Goal: Contribute content: Contribute content

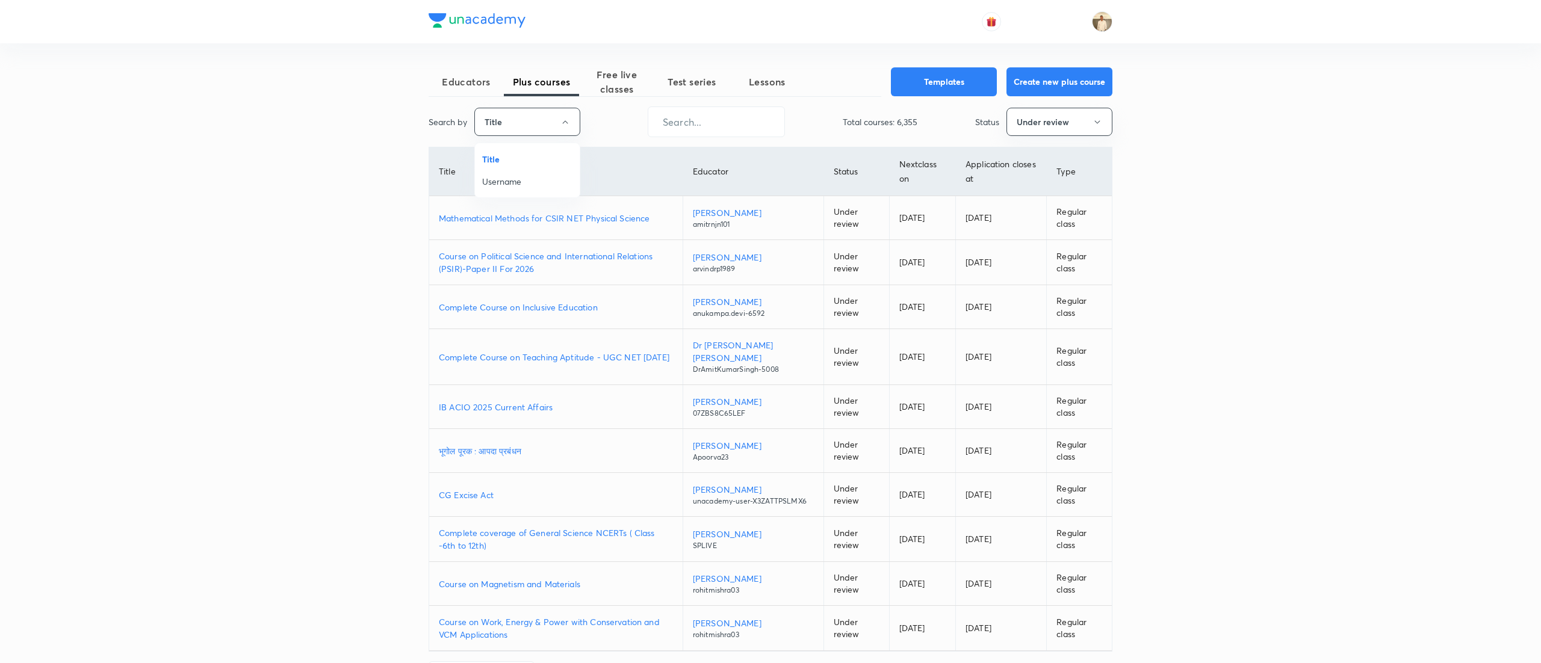
click at [521, 188] on li "Username" at bounding box center [527, 181] width 105 height 22
click at [708, 117] on input "text" at bounding box center [713, 122] width 136 height 31
paste input "oshinphull123"
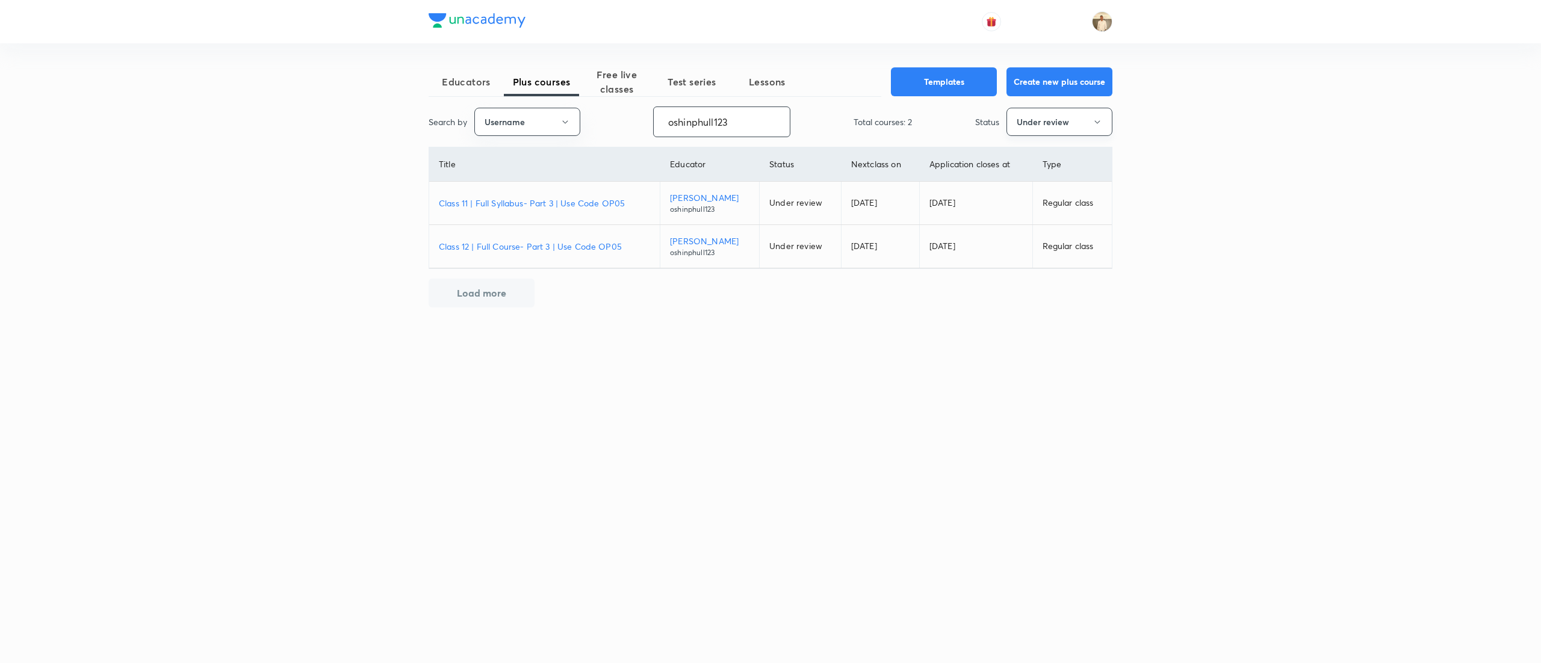
type input "oshinphull123"
click at [1075, 122] on button "Under review" at bounding box center [1059, 122] width 106 height 28
click at [1325, 271] on div at bounding box center [770, 331] width 1541 height 663
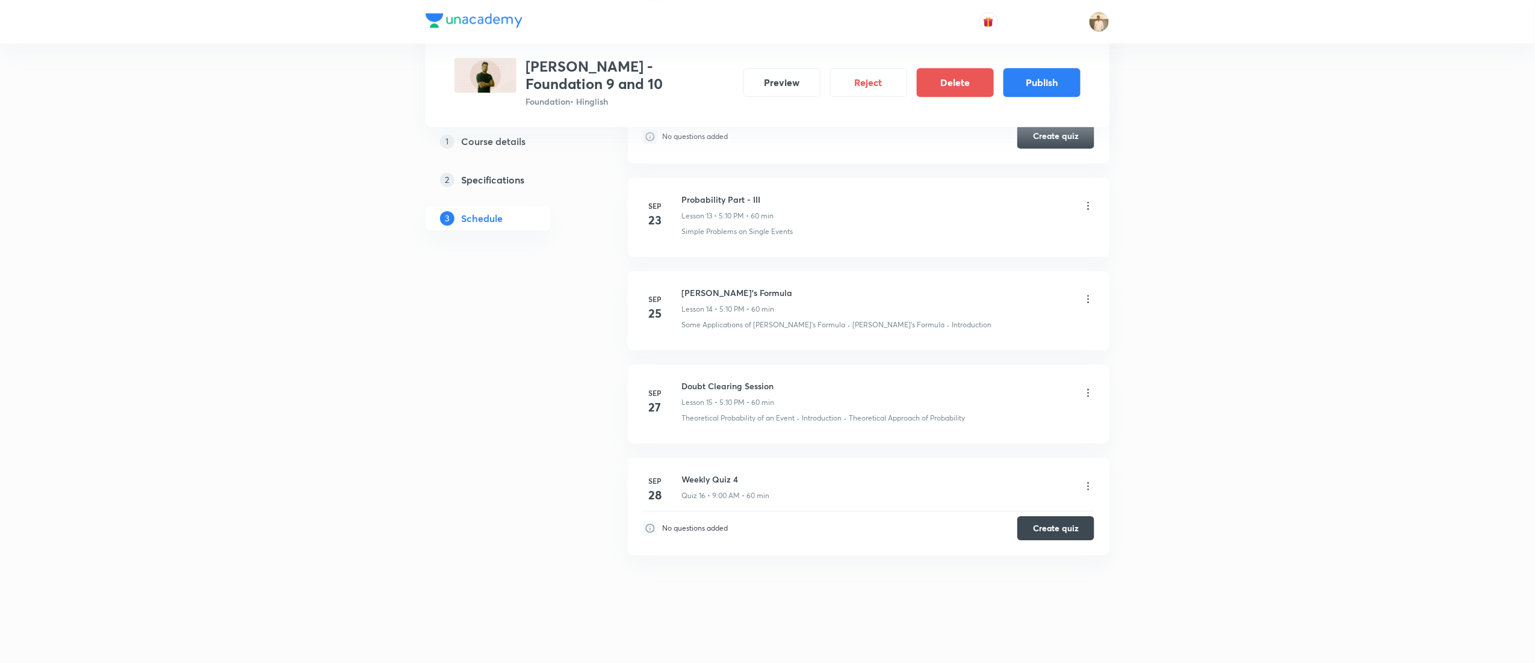
scroll to position [1869, 0]
click at [1047, 79] on button "Publish" at bounding box center [1041, 81] width 77 height 29
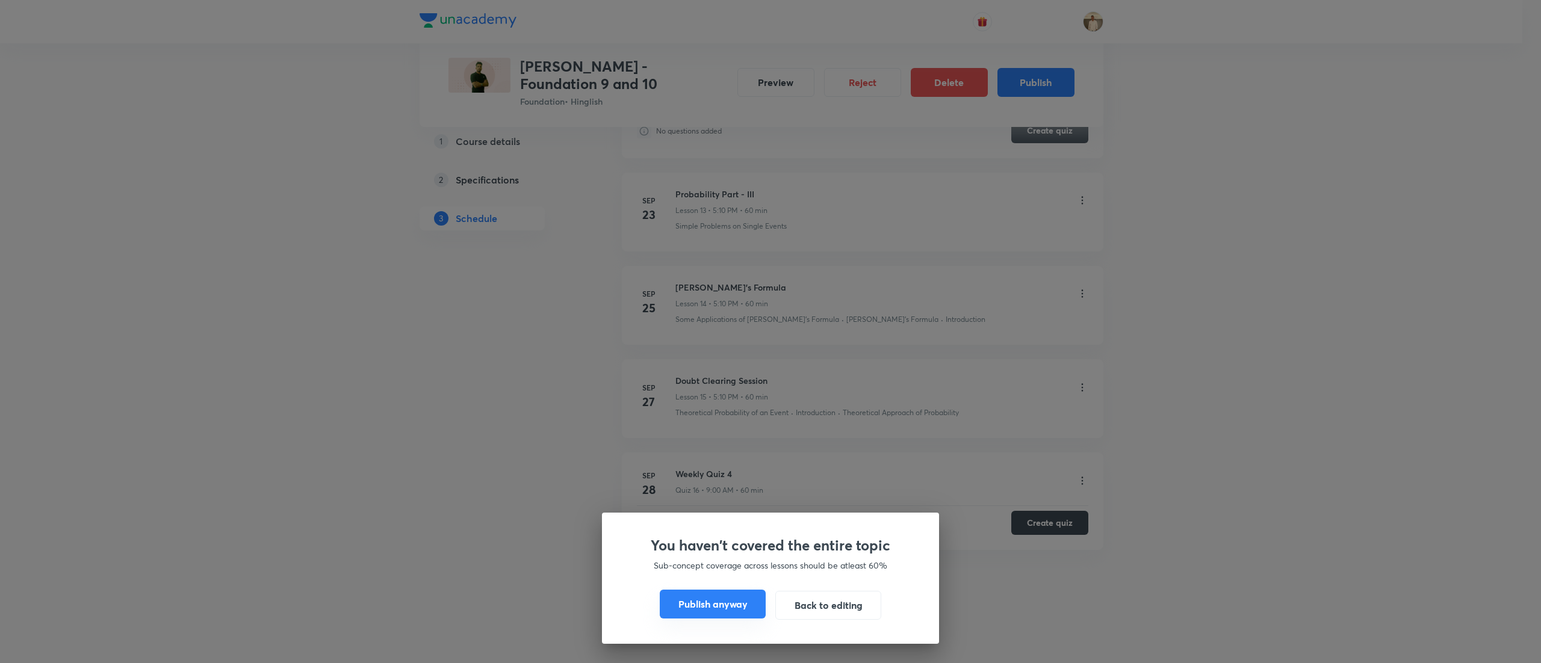
click at [696, 601] on button "Publish anyway" at bounding box center [713, 604] width 106 height 29
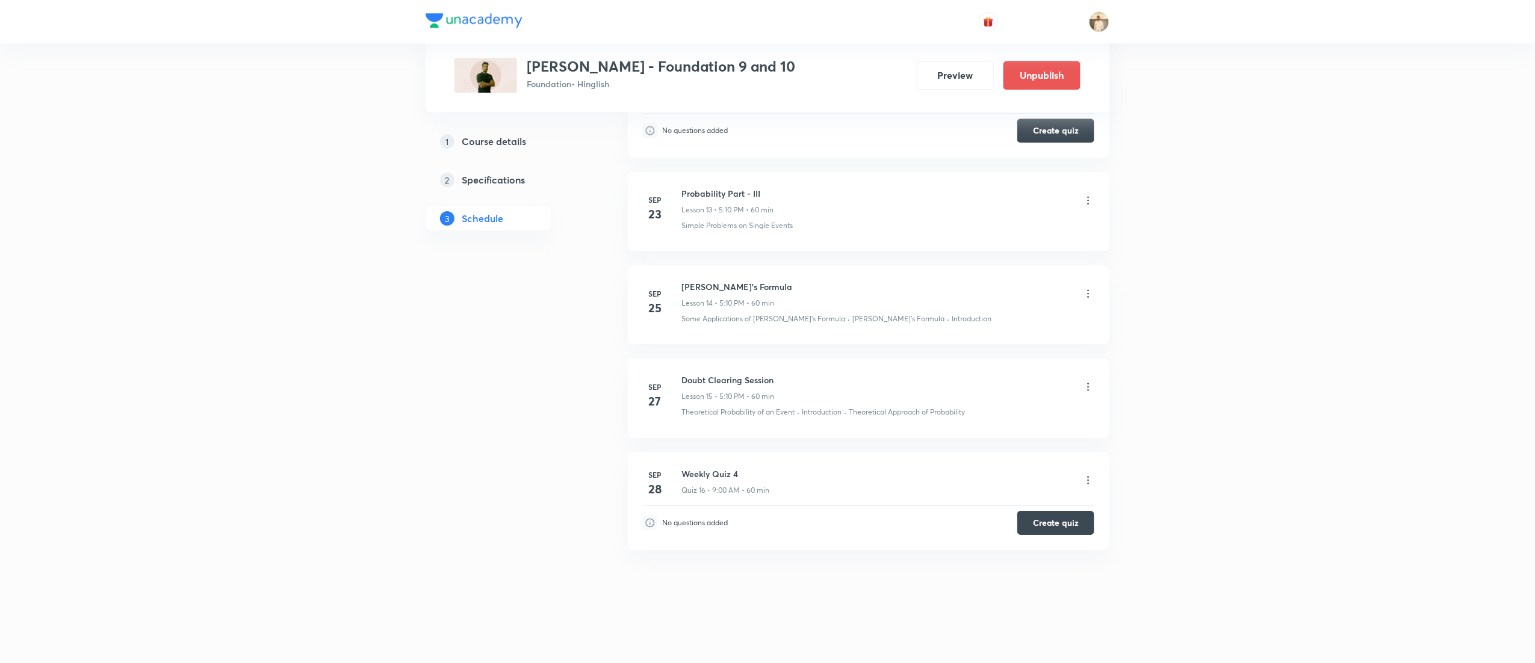
scroll to position [1843, 0]
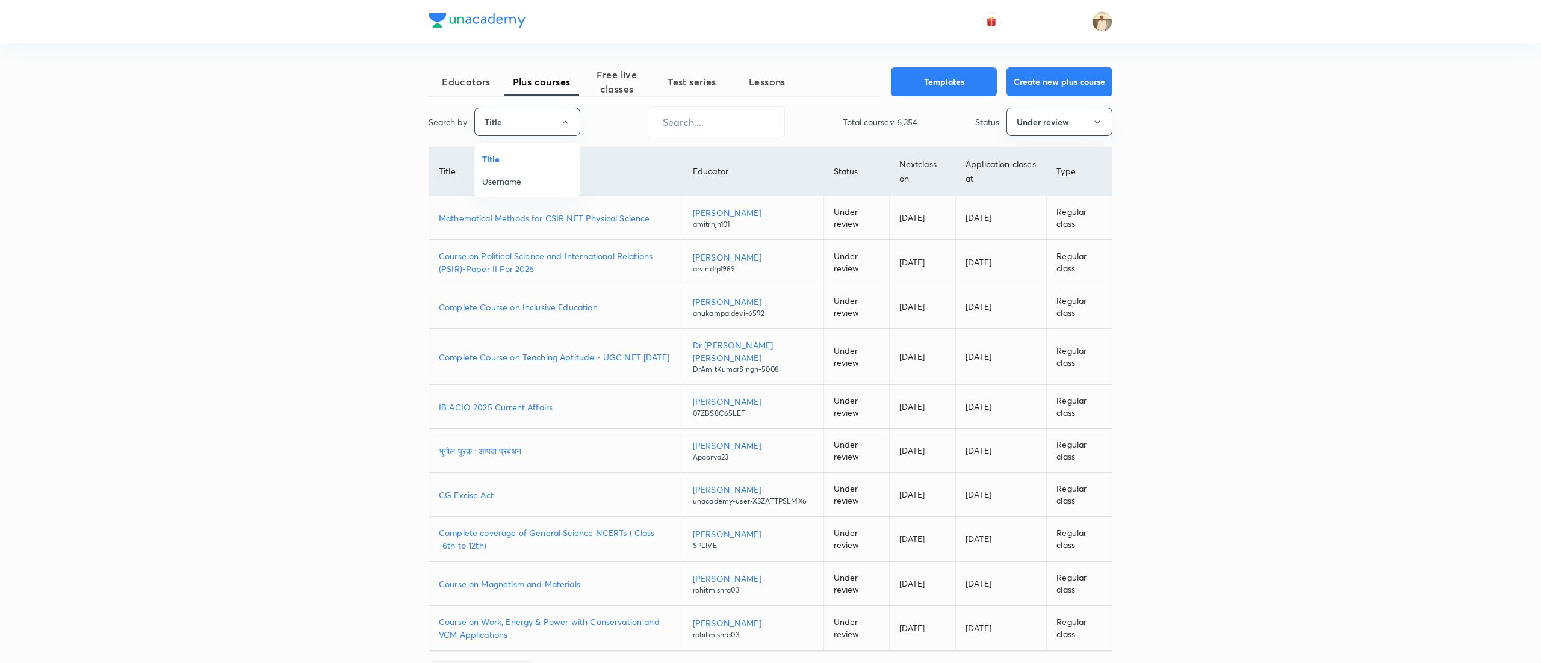
click at [530, 178] on span "Username" at bounding box center [527, 181] width 90 height 13
click at [740, 108] on input "text" at bounding box center [713, 122] width 136 height 31
paste input "nehabhangdiya-3200"
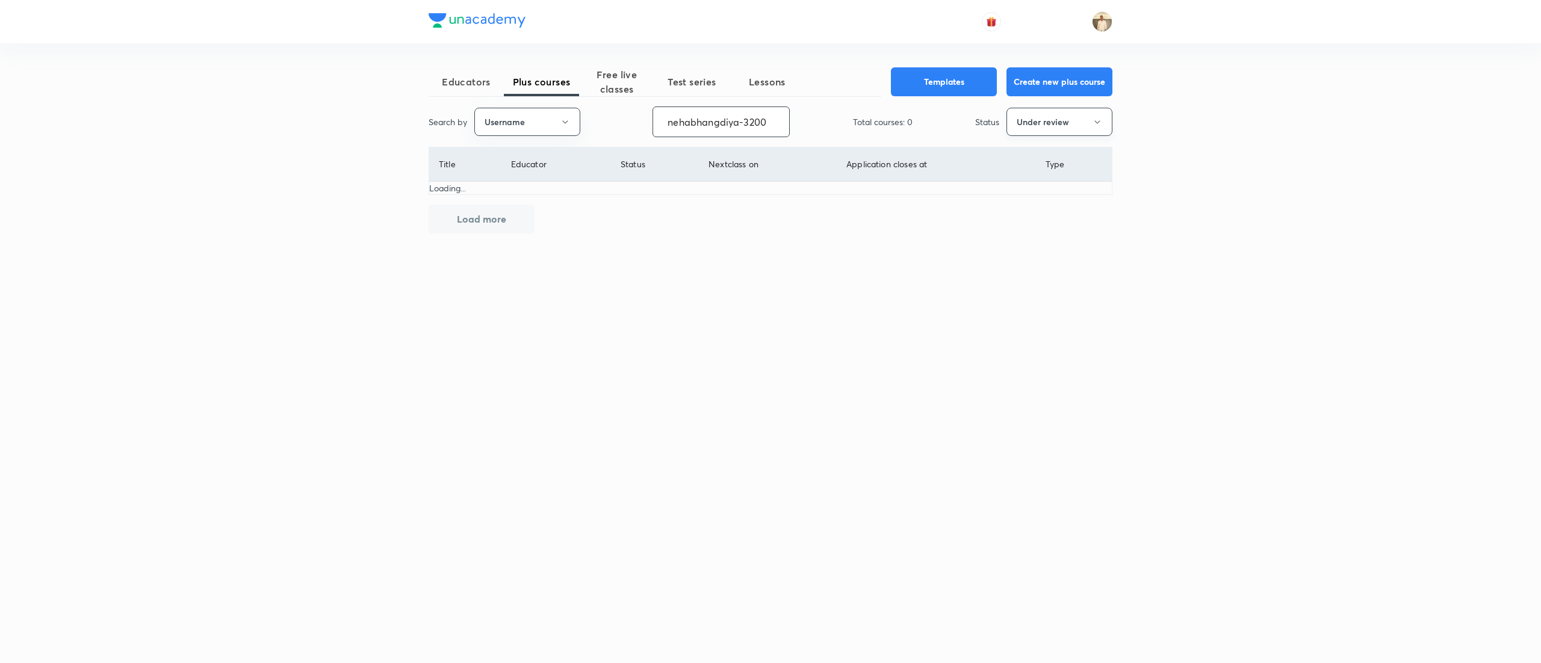
type input "nehabhangdiya-3200"
click at [1074, 113] on button "Under review" at bounding box center [1059, 122] width 106 height 28
click at [1032, 225] on span "Live" at bounding box center [1059, 226] width 90 height 13
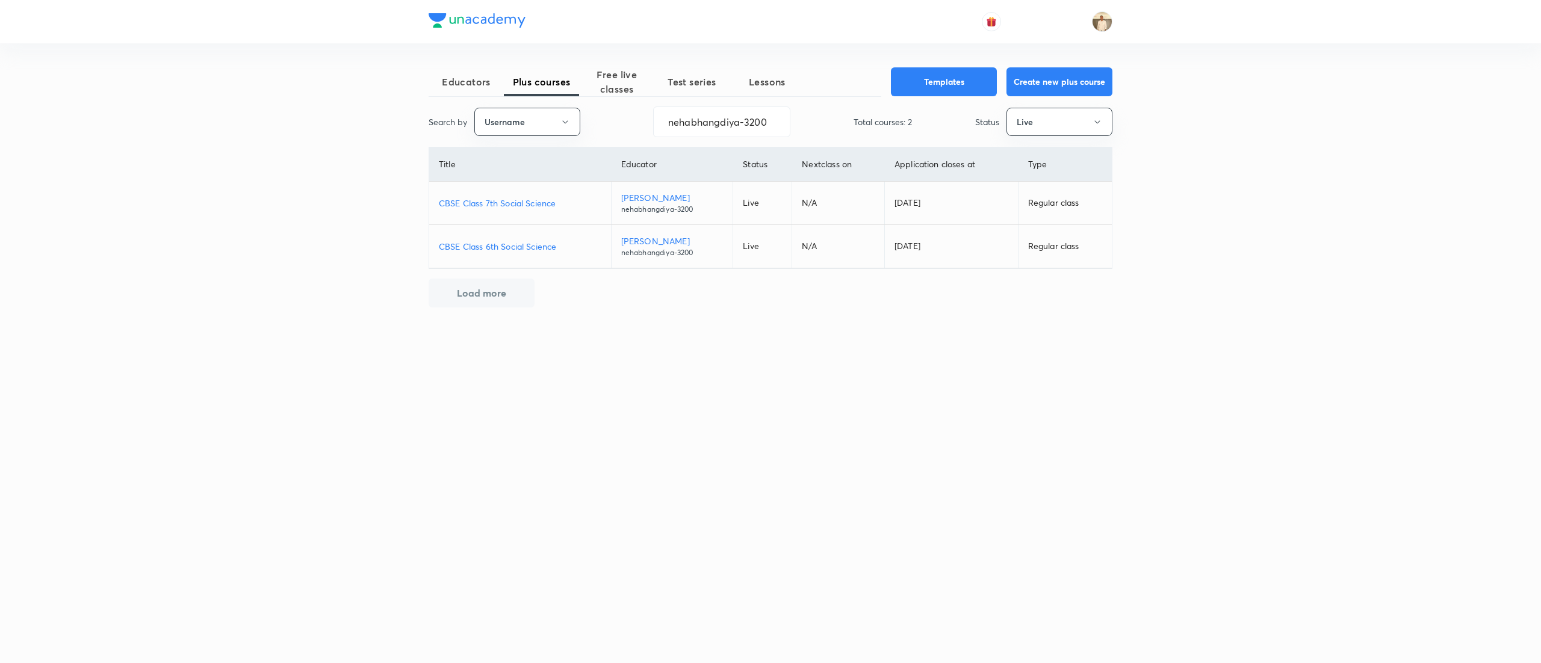
click at [540, 202] on p "CBSE Class 7th Social Science" at bounding box center [520, 203] width 162 height 13
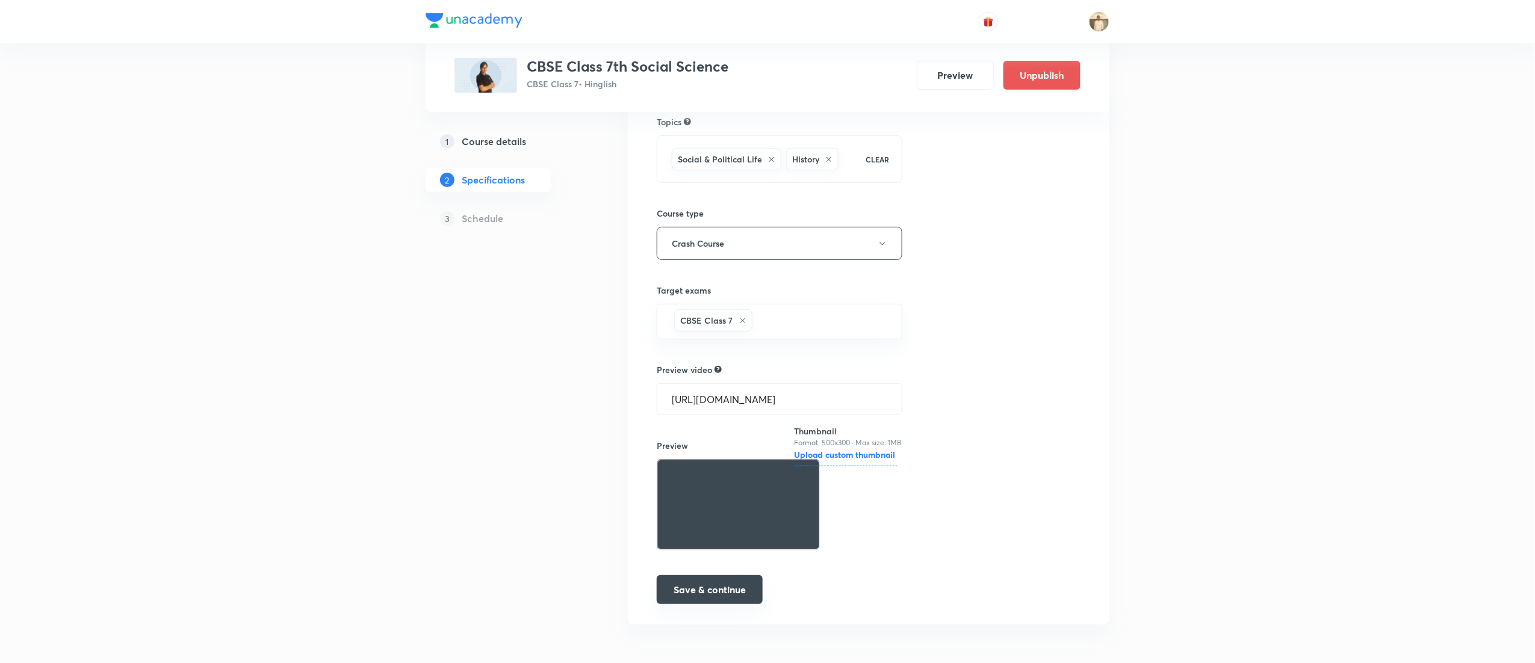
click at [709, 586] on button "Save & continue" at bounding box center [710, 589] width 106 height 29
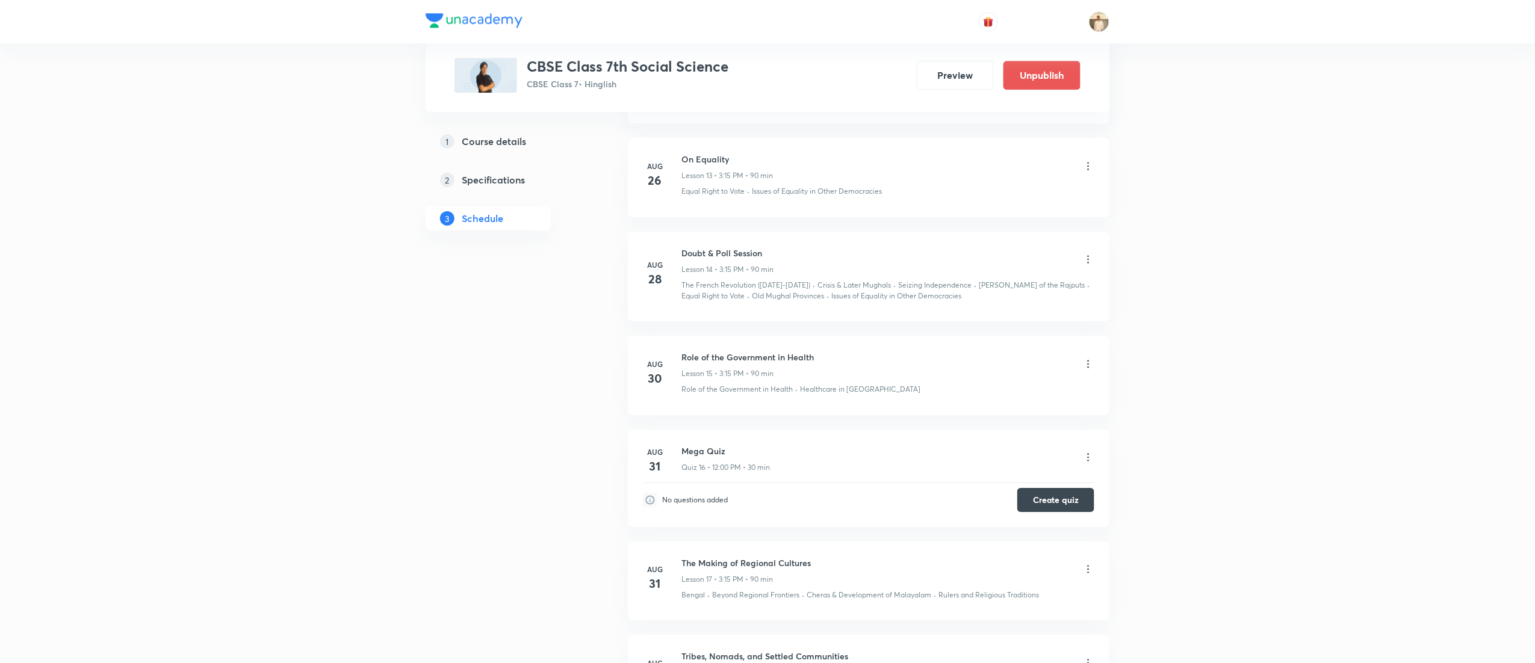
scroll to position [2060, 0]
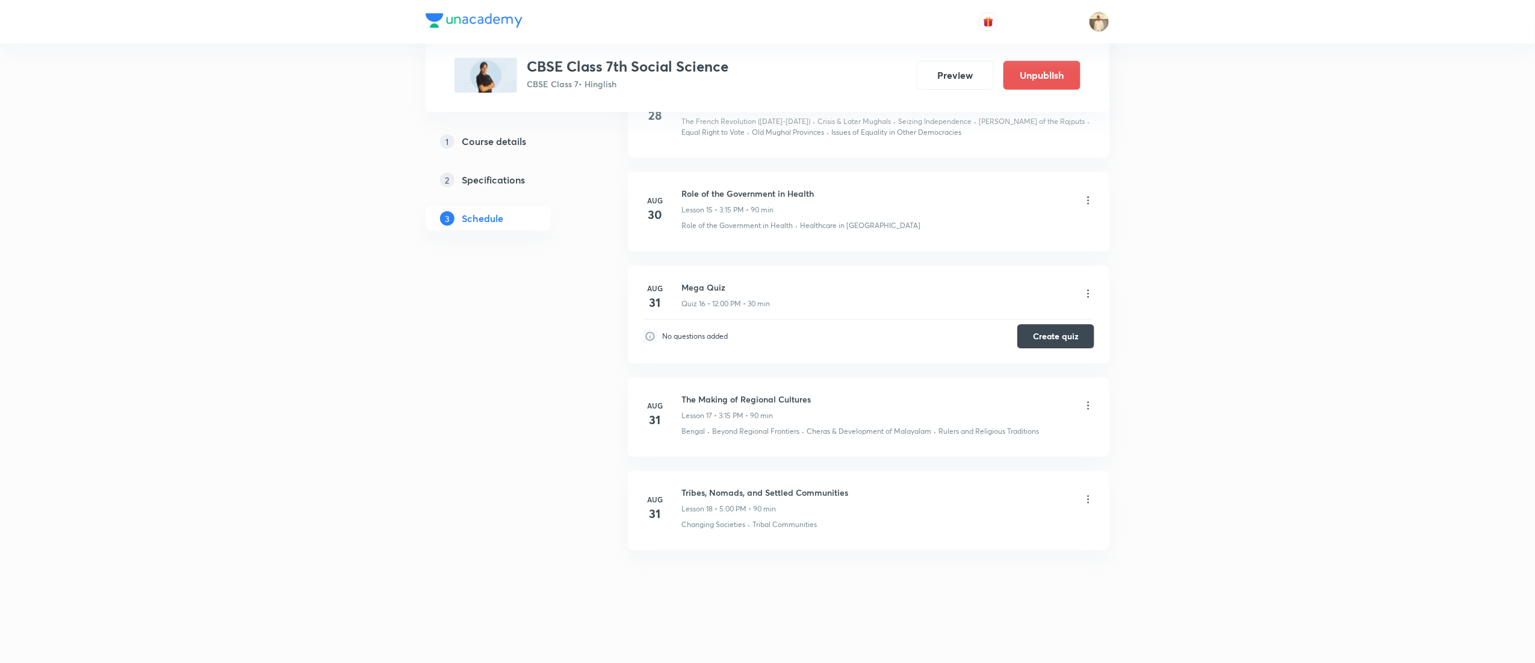
click at [1091, 498] on icon at bounding box center [1088, 500] width 12 height 12
click at [981, 551] on p "Delete" at bounding box center [977, 552] width 25 height 13
click at [945, 640] on button "Delete" at bounding box center [941, 638] width 106 height 29
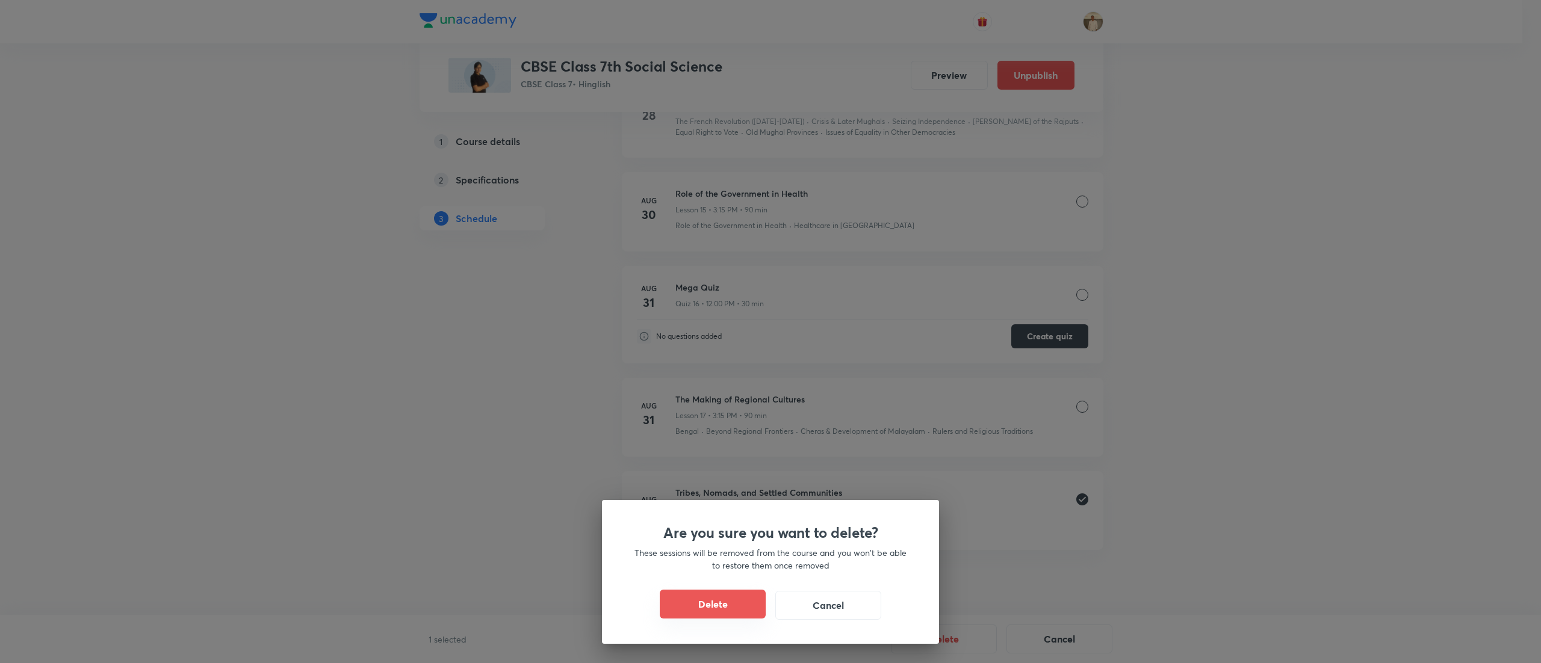
click at [684, 604] on button "Delete" at bounding box center [713, 604] width 106 height 29
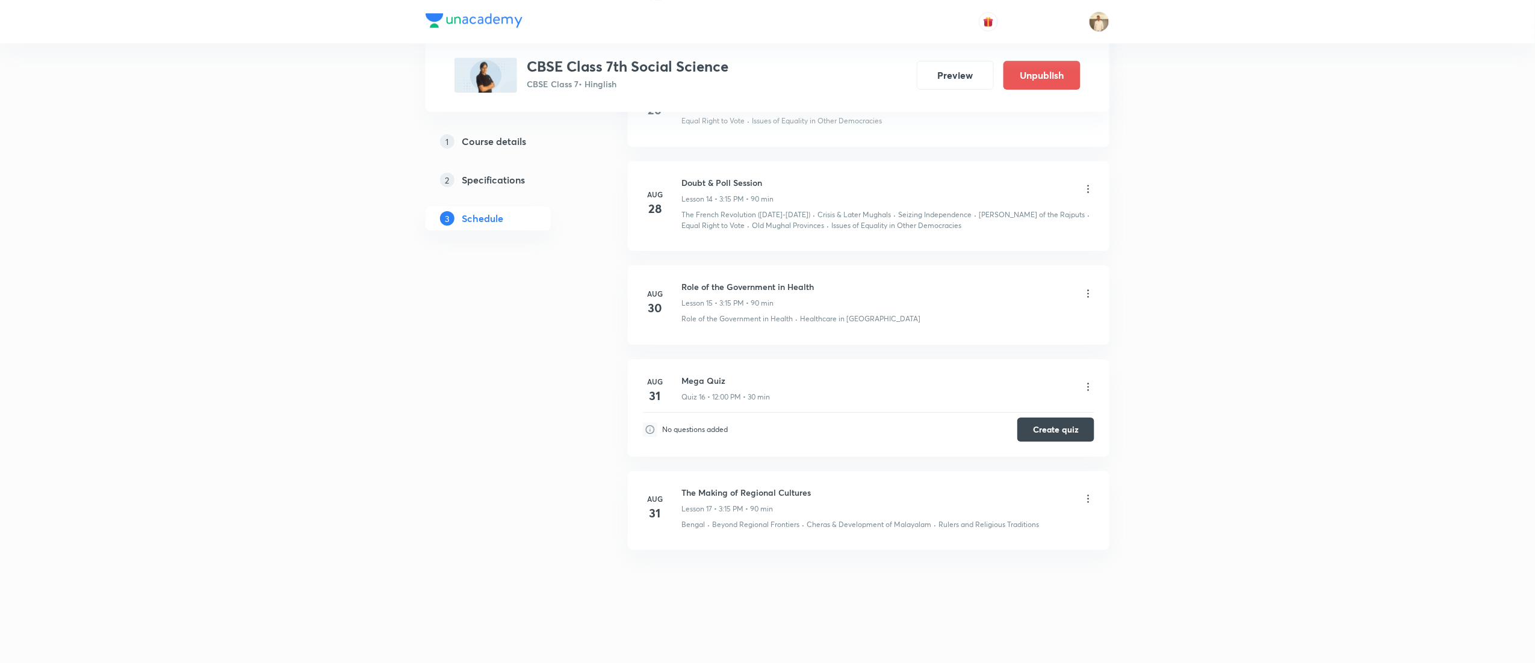
scroll to position [1966, 0]
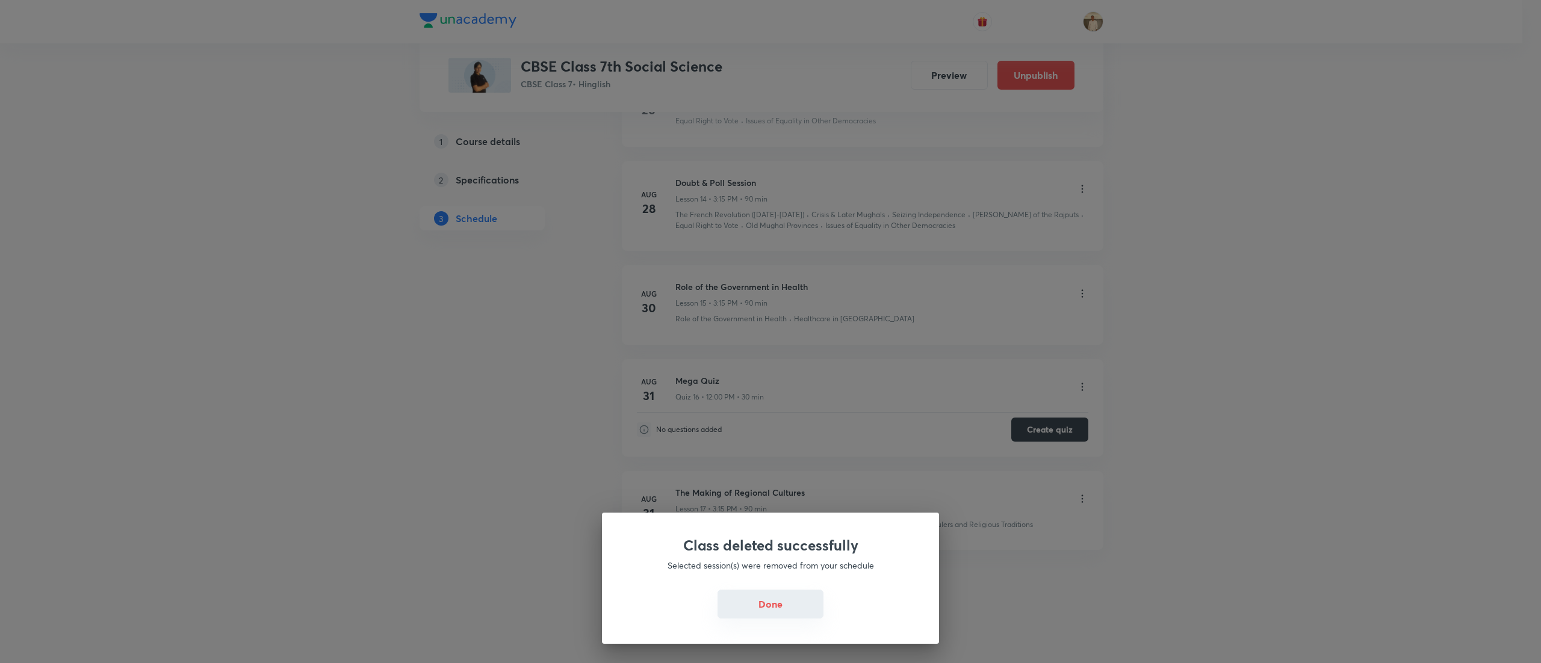
click at [781, 608] on button "Done" at bounding box center [770, 604] width 106 height 29
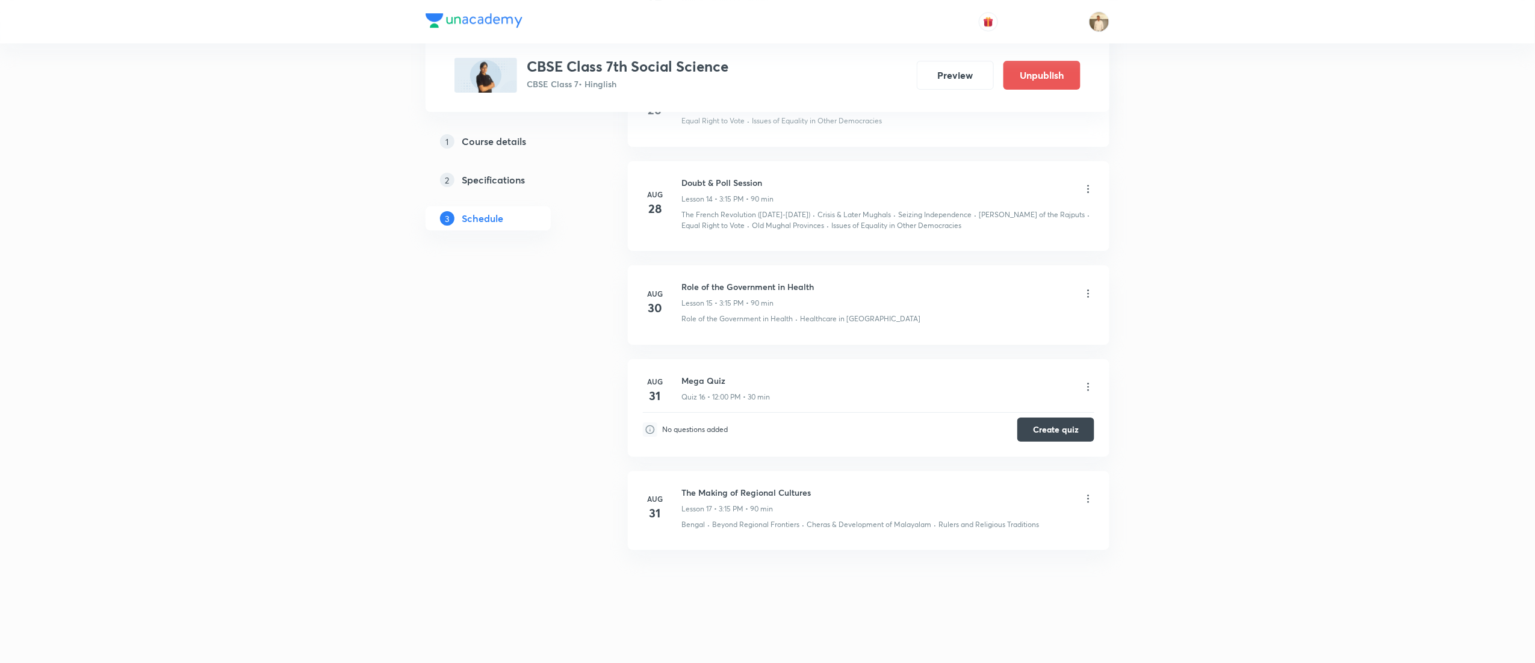
click at [1087, 500] on icon at bounding box center [1088, 499] width 12 height 12
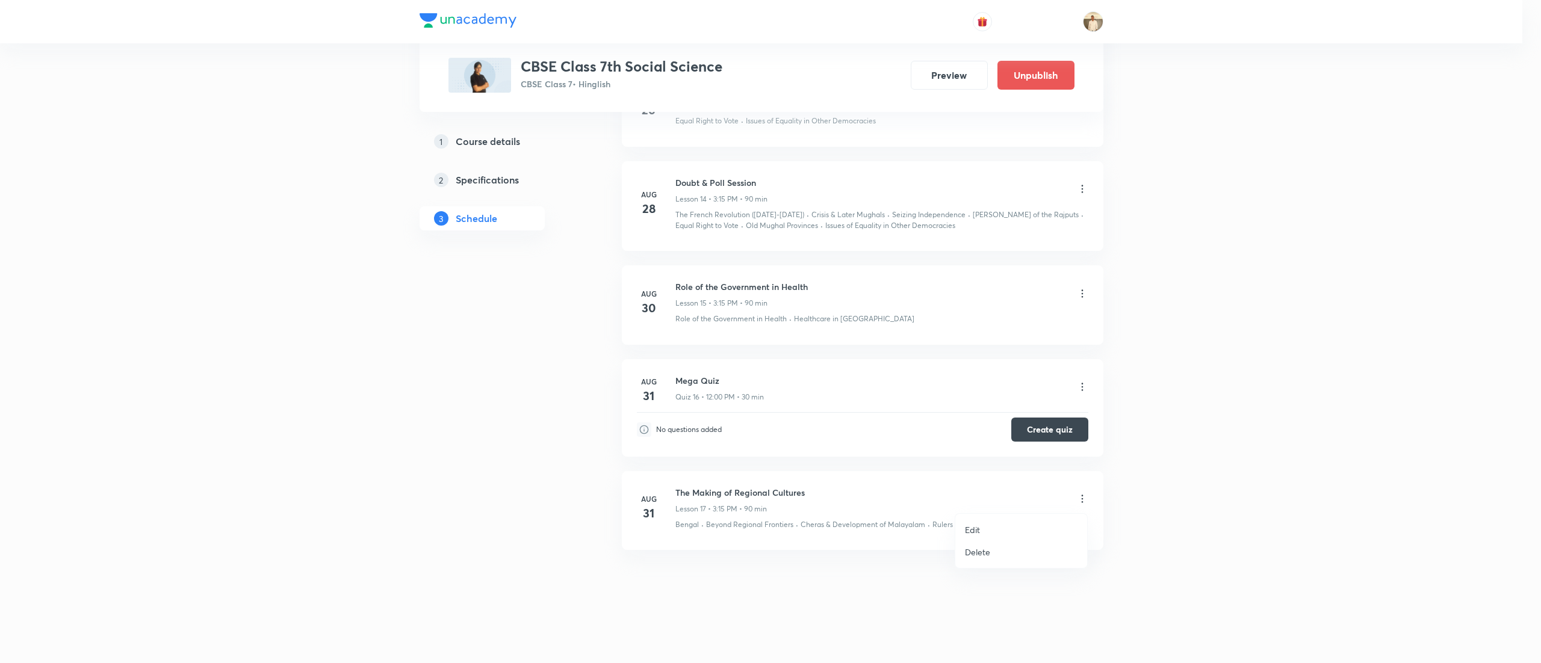
click at [1007, 552] on li "Delete" at bounding box center [1021, 552] width 132 height 22
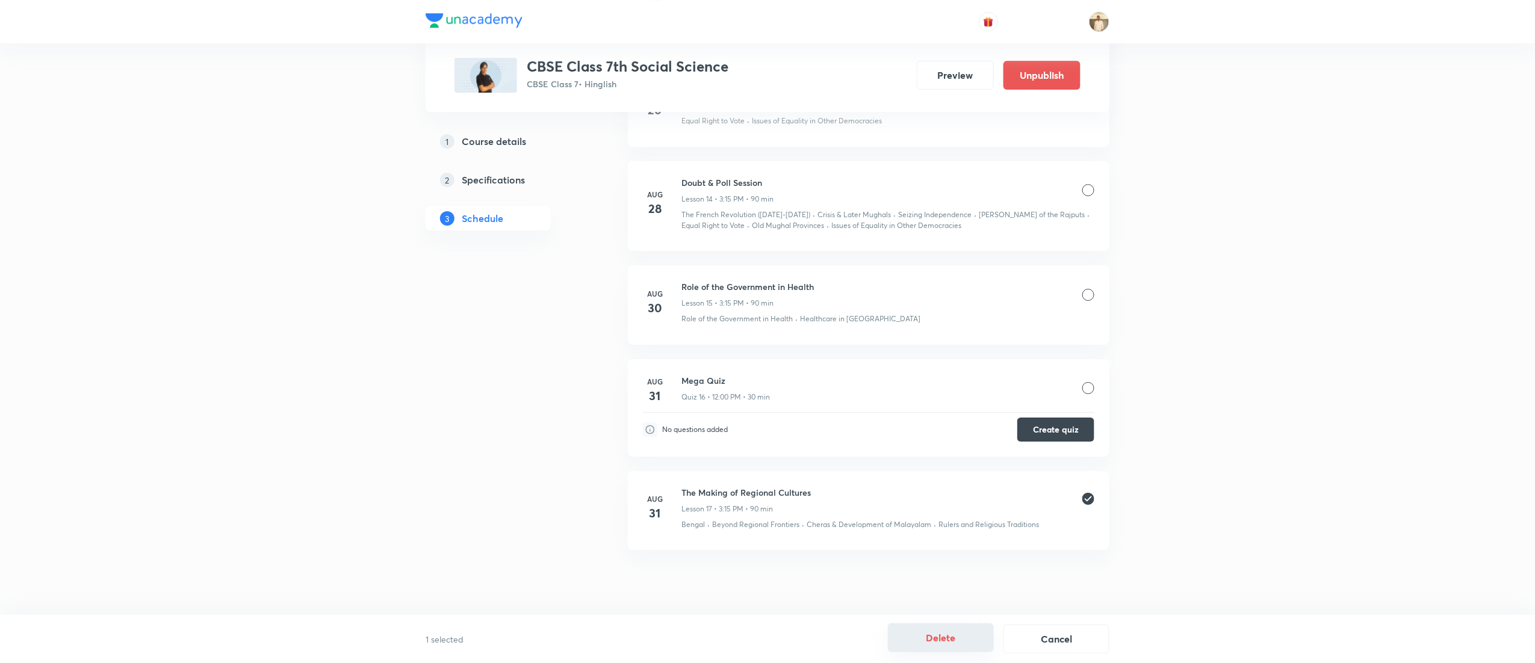
click at [951, 642] on button "Delete" at bounding box center [941, 638] width 106 height 29
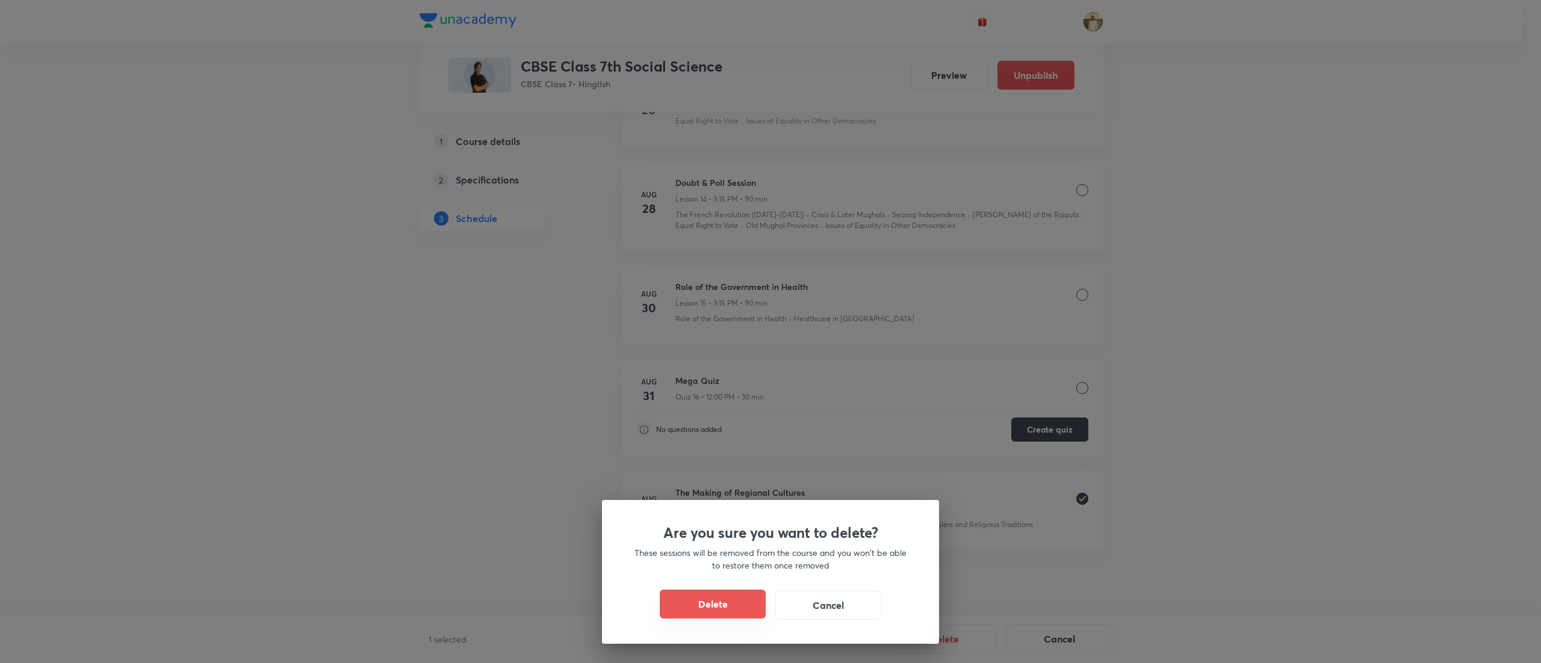
click at [685, 598] on button "Delete" at bounding box center [713, 604] width 106 height 29
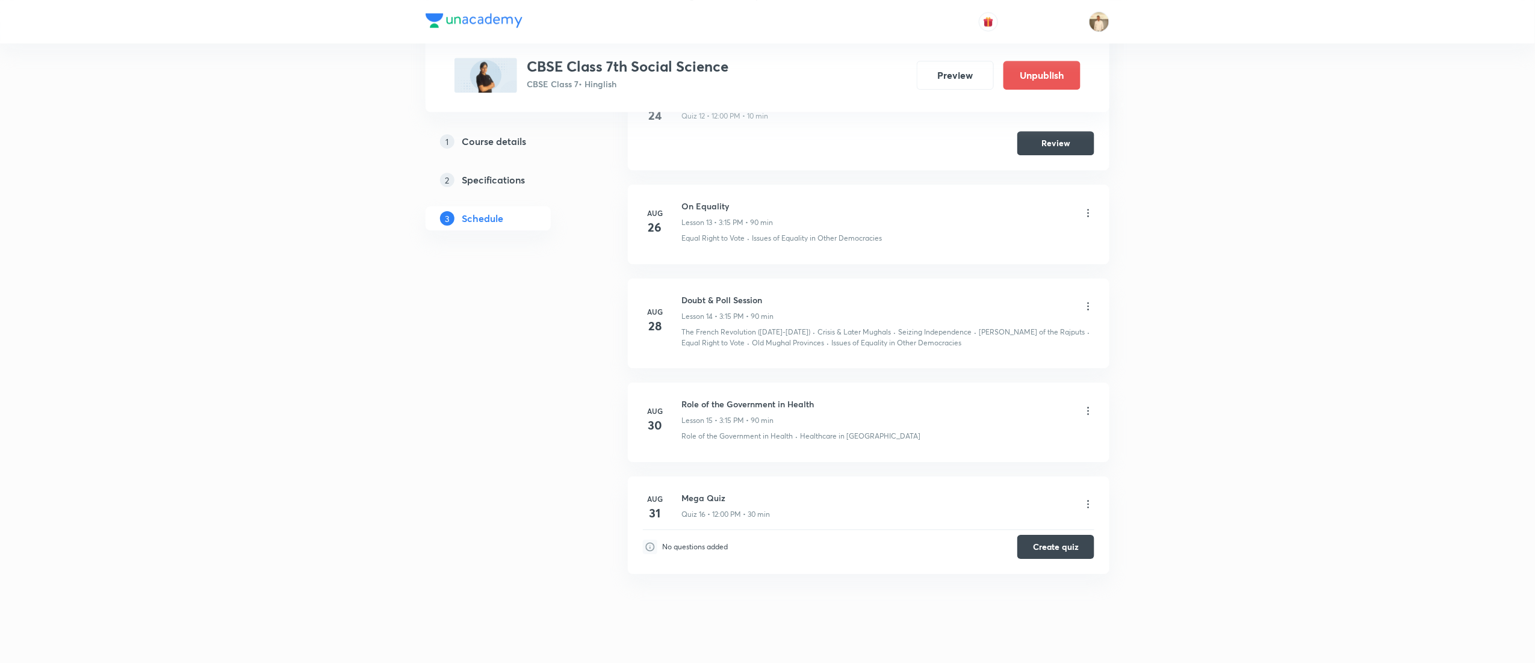
scroll to position [1872, 0]
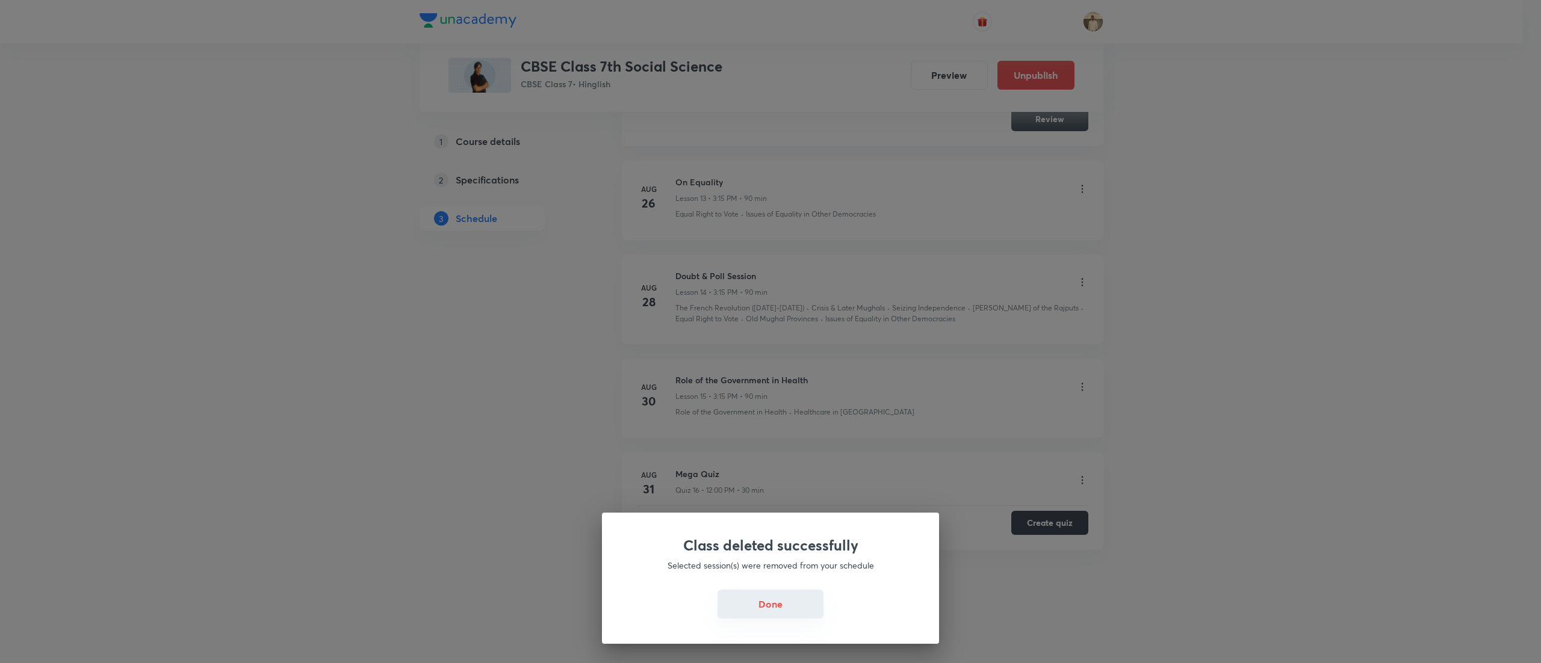
click at [769, 604] on button "Done" at bounding box center [770, 604] width 106 height 29
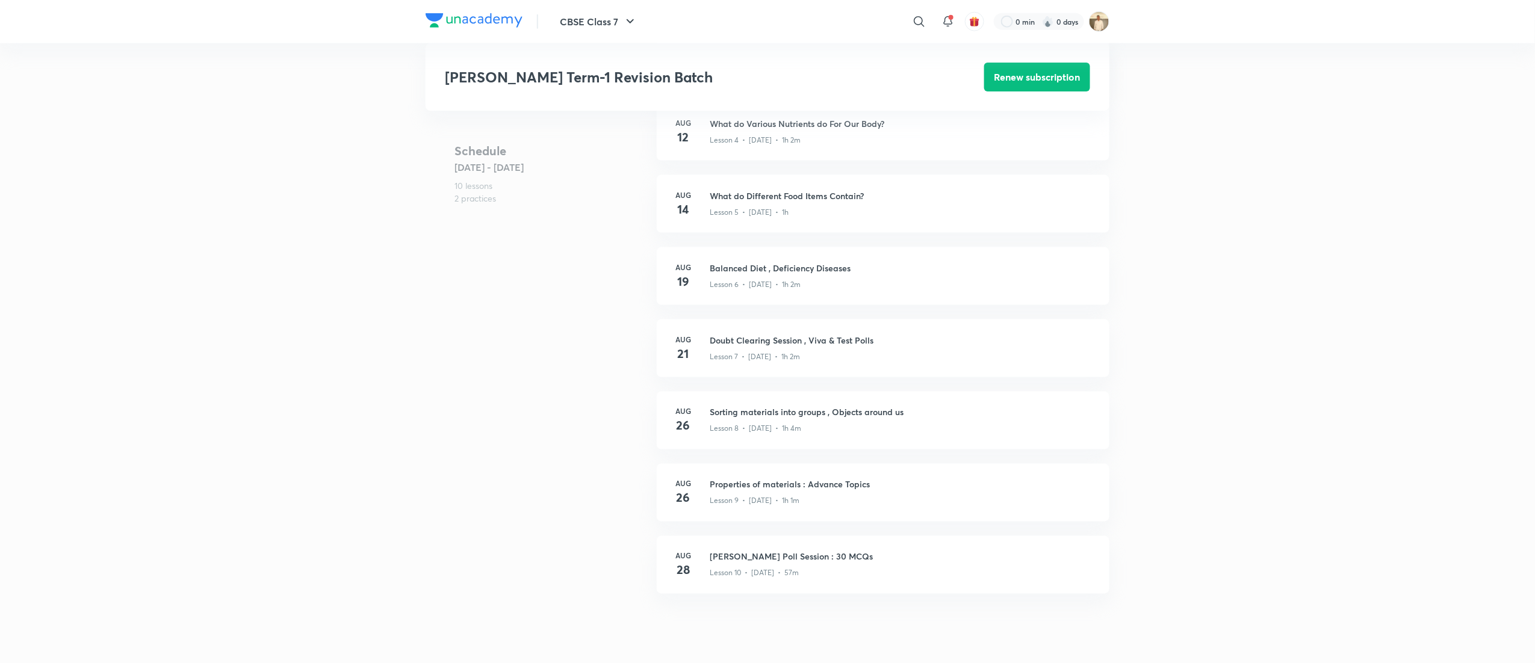
scroll to position [850, 0]
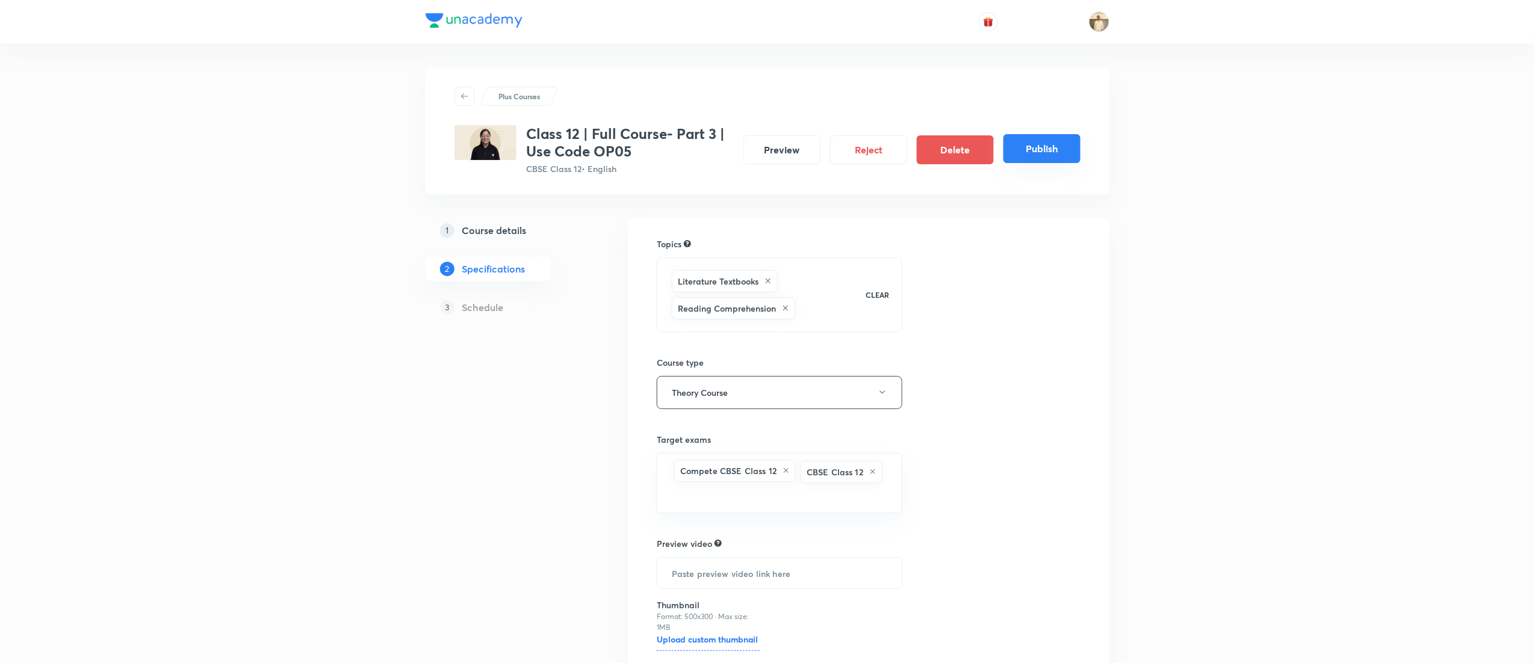
click at [1056, 143] on button "Publish" at bounding box center [1041, 148] width 77 height 29
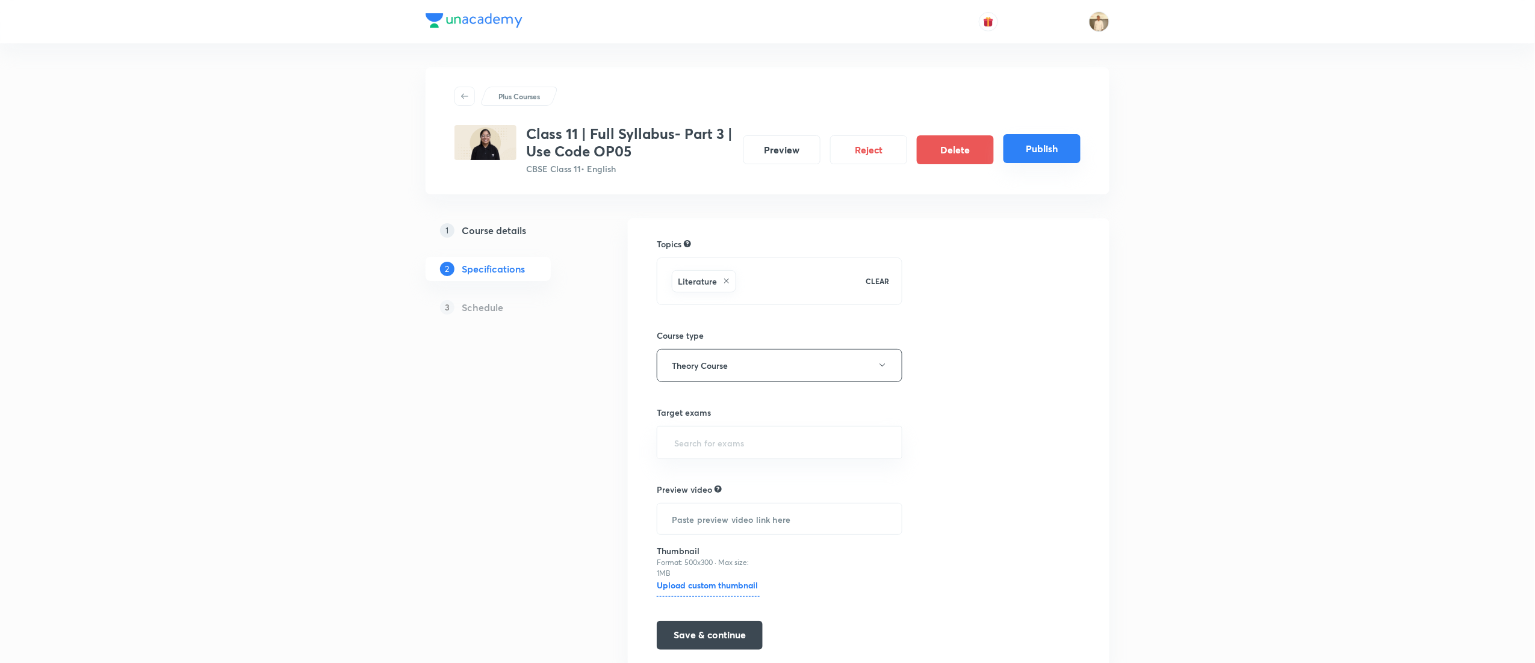
click at [1044, 144] on button "Publish" at bounding box center [1041, 148] width 77 height 29
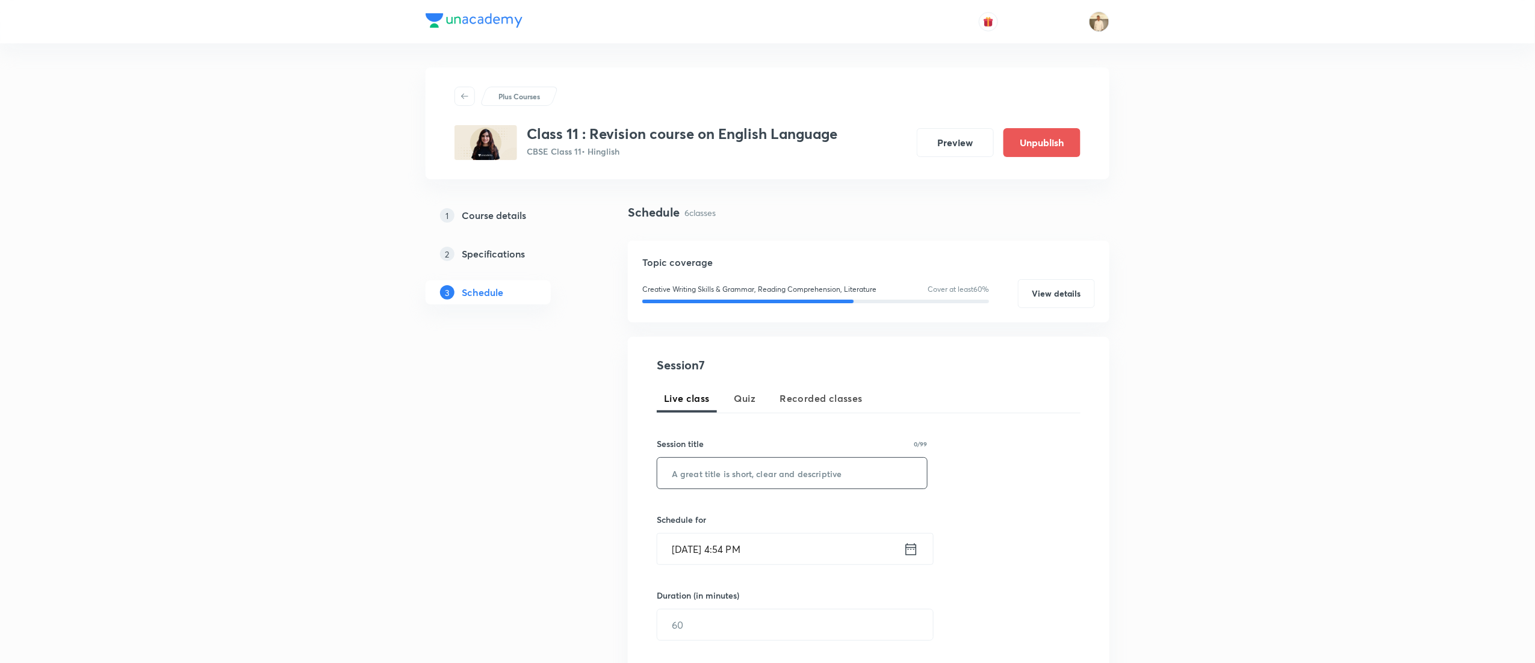
click at [754, 479] on input "text" at bounding box center [792, 473] width 270 height 31
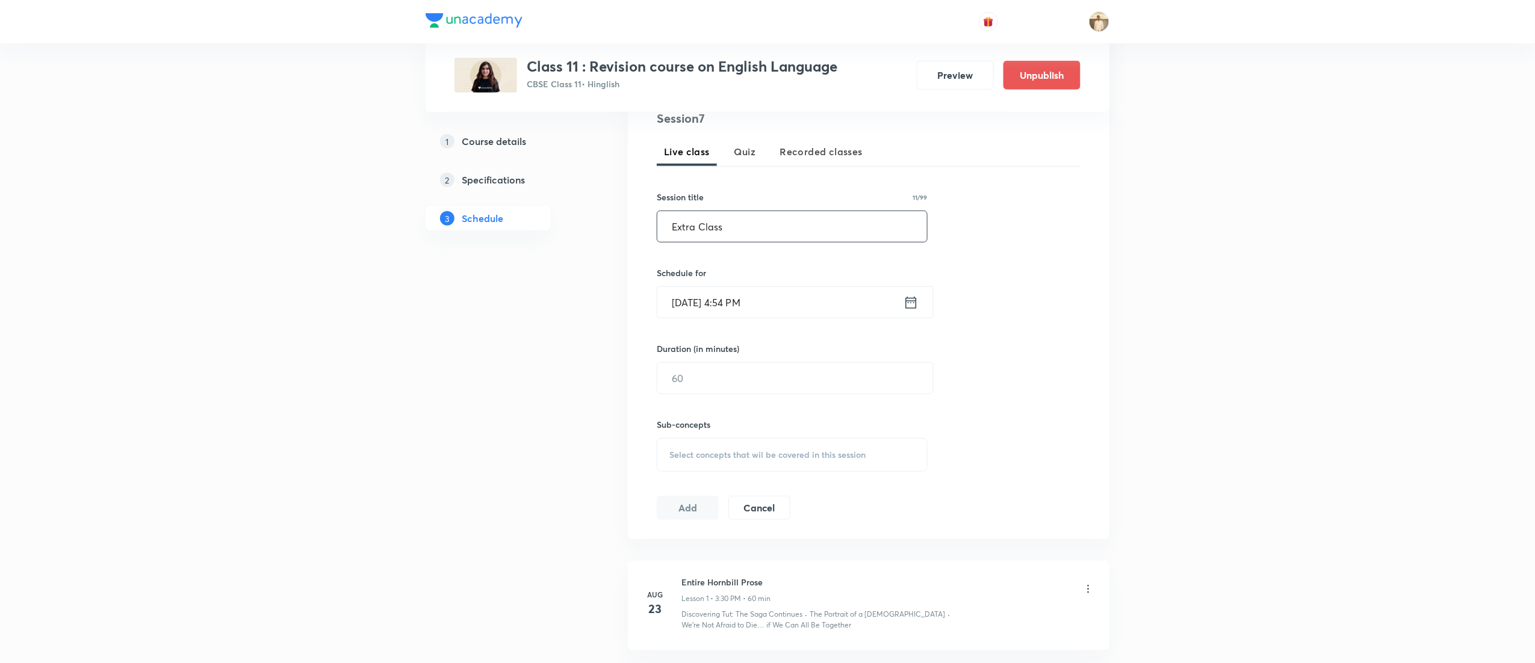
scroll to position [248, 0]
type input "Extra Class"
click at [694, 305] on input "Aug 30, 2025, 4:54 PM" at bounding box center [780, 301] width 246 height 31
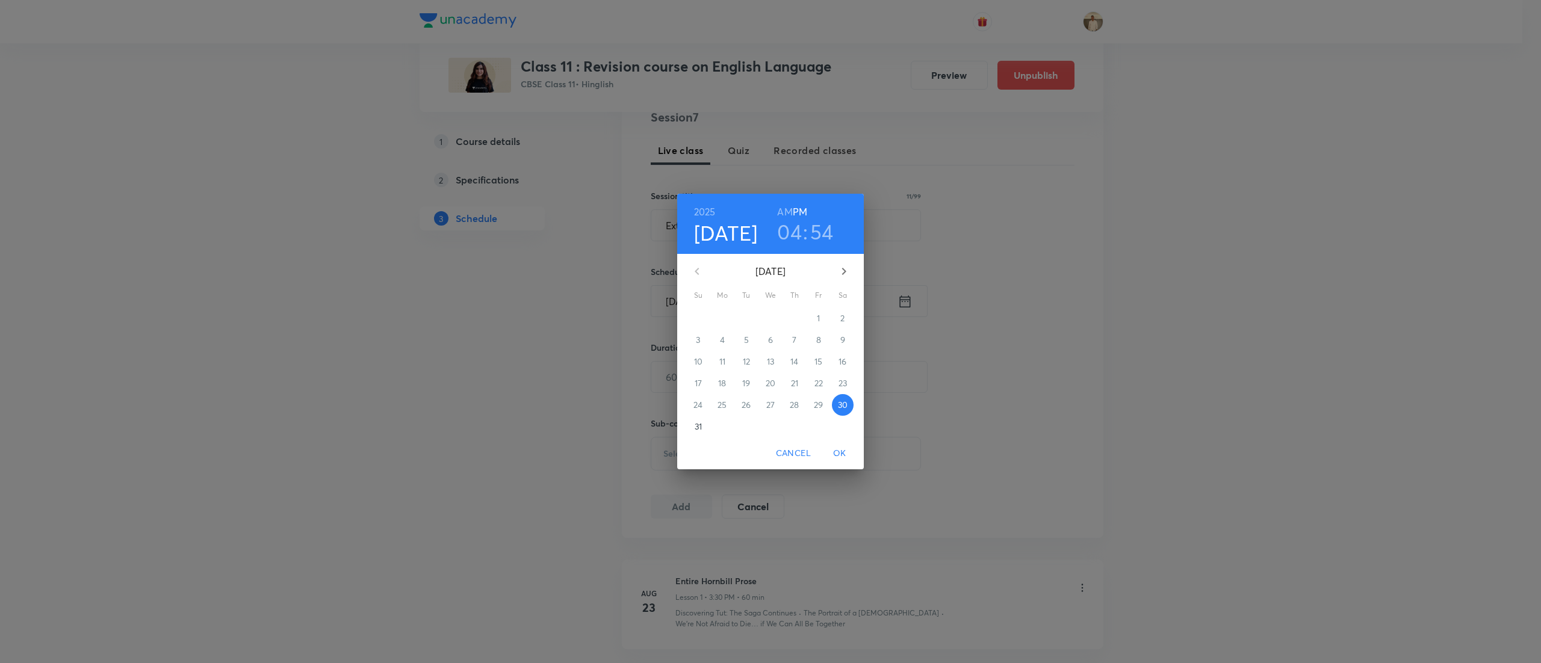
click at [689, 421] on span "31" at bounding box center [698, 427] width 22 height 12
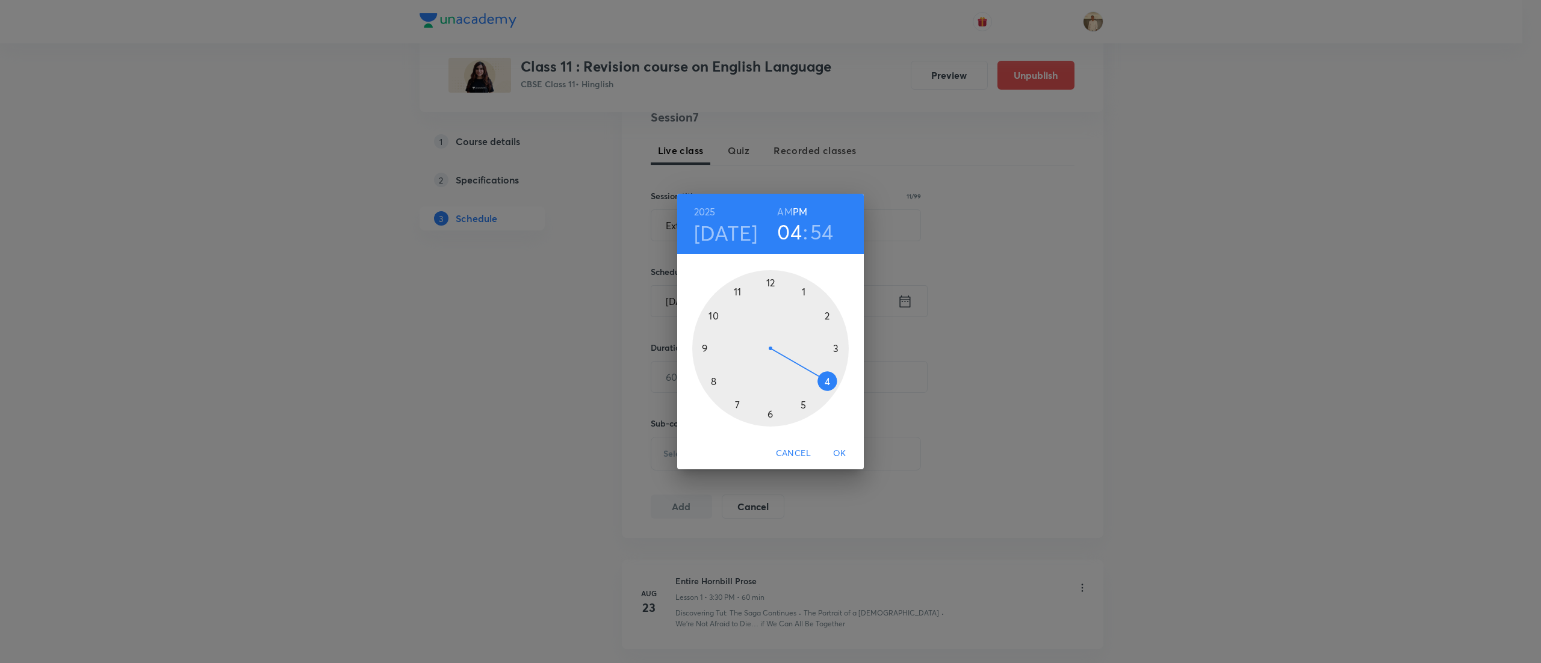
click at [834, 348] on div at bounding box center [770, 348] width 156 height 156
click at [770, 409] on div at bounding box center [770, 348] width 156 height 156
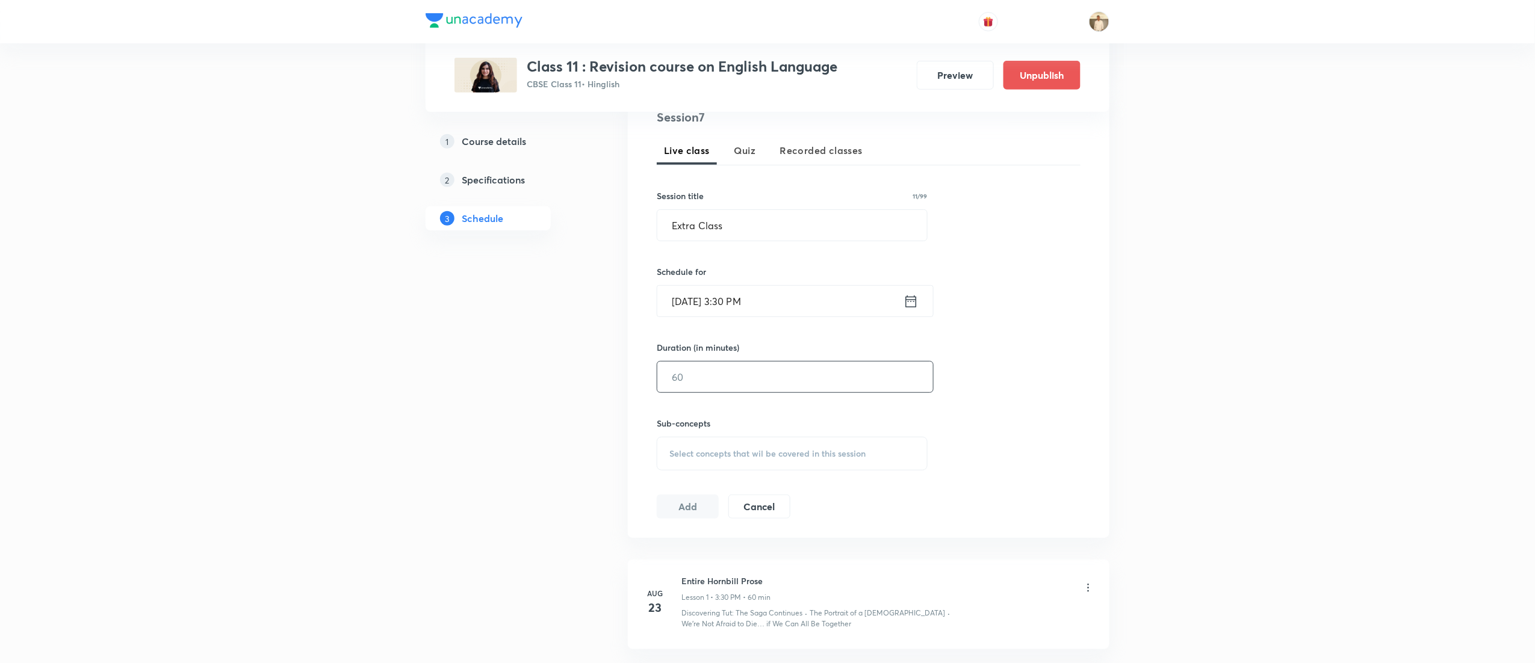
click at [714, 373] on input "text" at bounding box center [795, 377] width 276 height 31
type input "60"
click at [747, 459] on span "Select concepts that wil be covered in this session" at bounding box center [767, 454] width 196 height 10
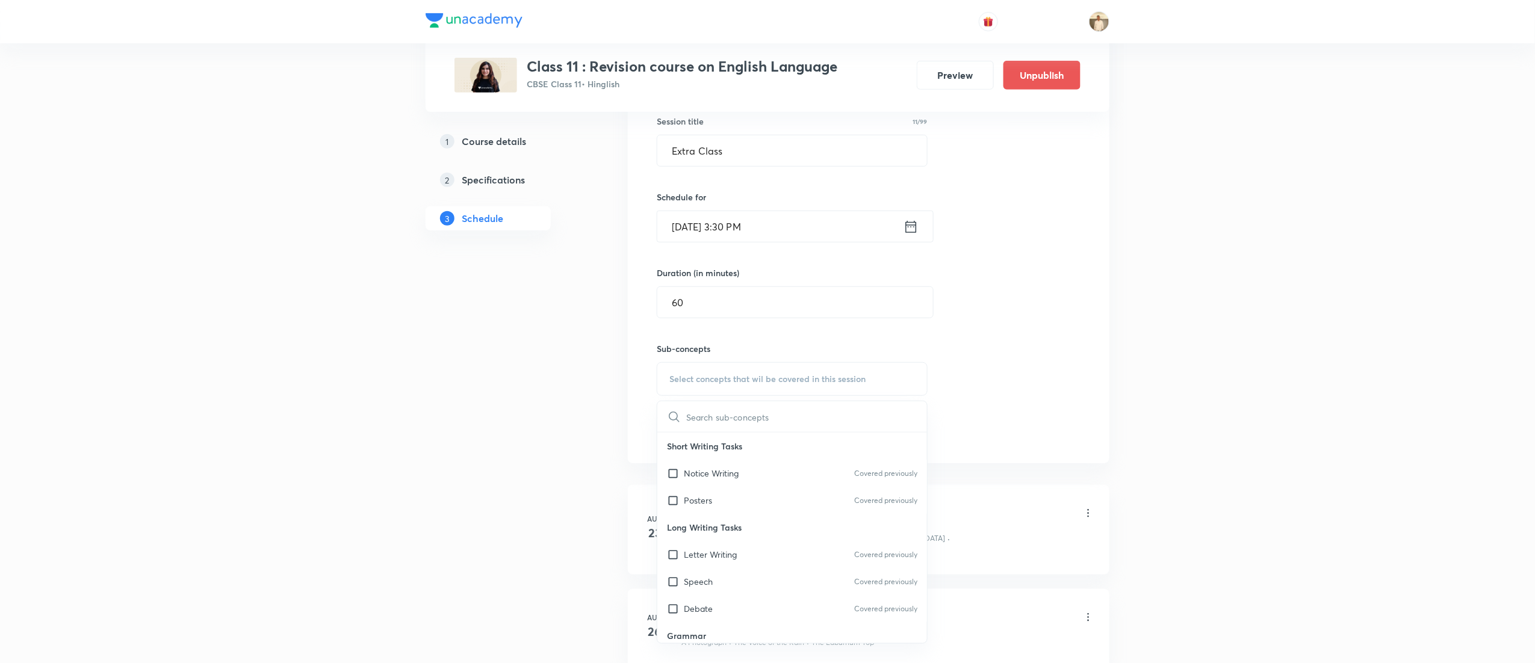
scroll to position [964, 0]
click at [670, 475] on div "The Address Covered previously" at bounding box center [792, 480] width 270 height 27
checkbox input "true"
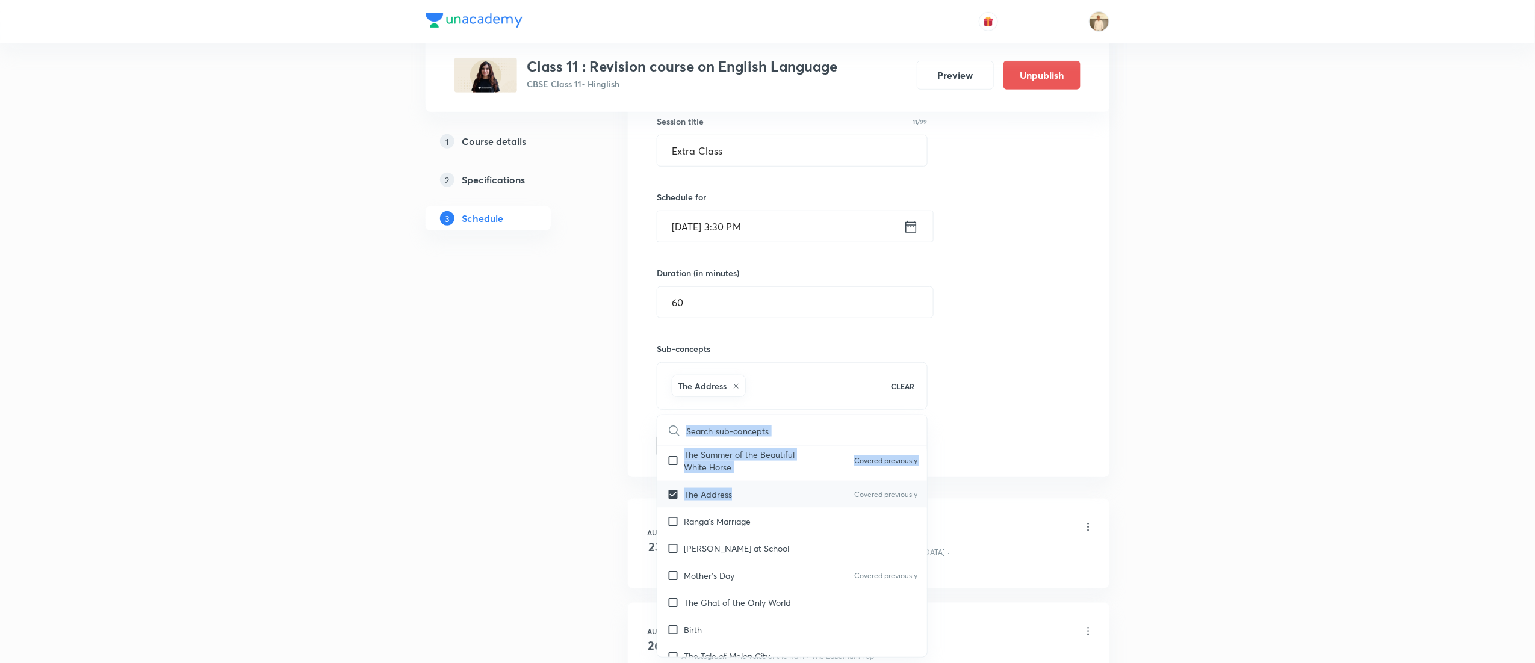
drag, startPoint x: 1283, startPoint y: 436, endPoint x: 740, endPoint y: 478, distance: 545.1
click at [740, 478] on div "Plus Courses Class 11 : Revision course on English Language CBSE Class 11 • Hin…" at bounding box center [767, 423] width 1535 height 1492
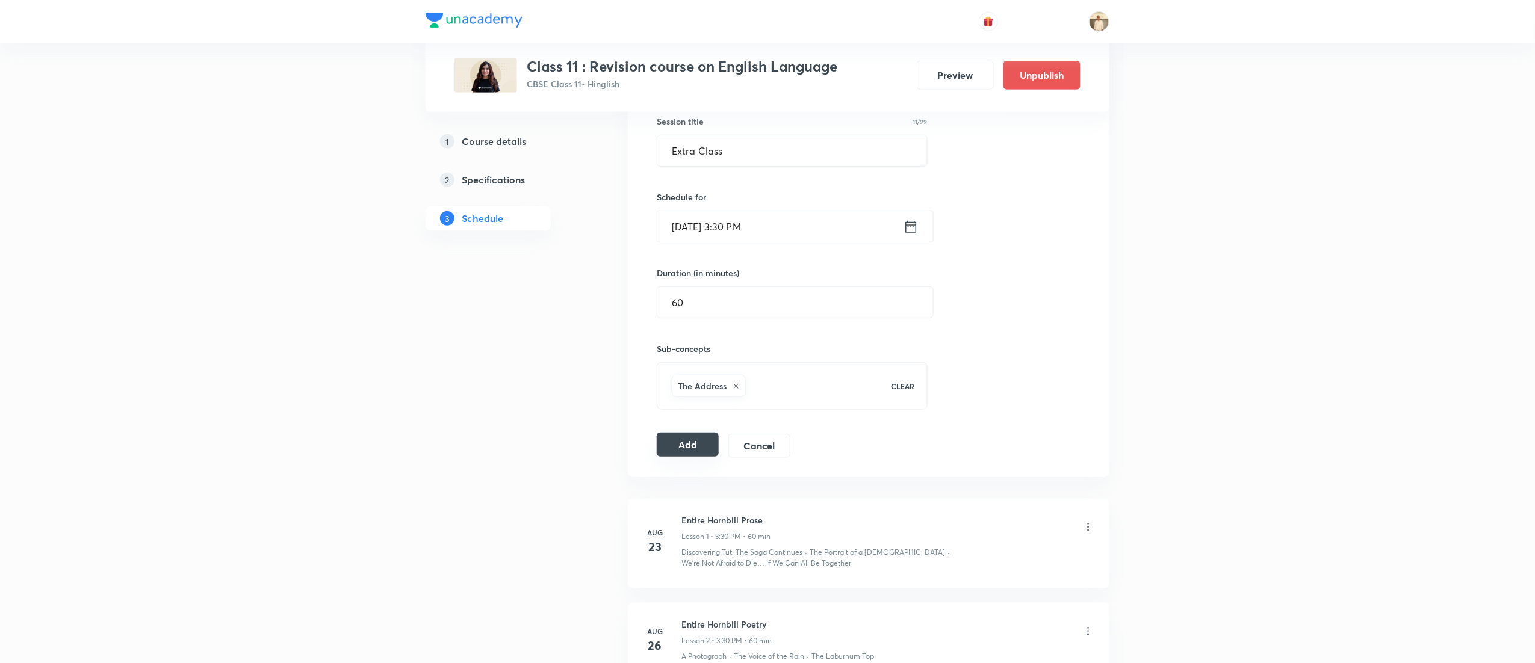
click at [684, 447] on button "Add" at bounding box center [688, 445] width 62 height 24
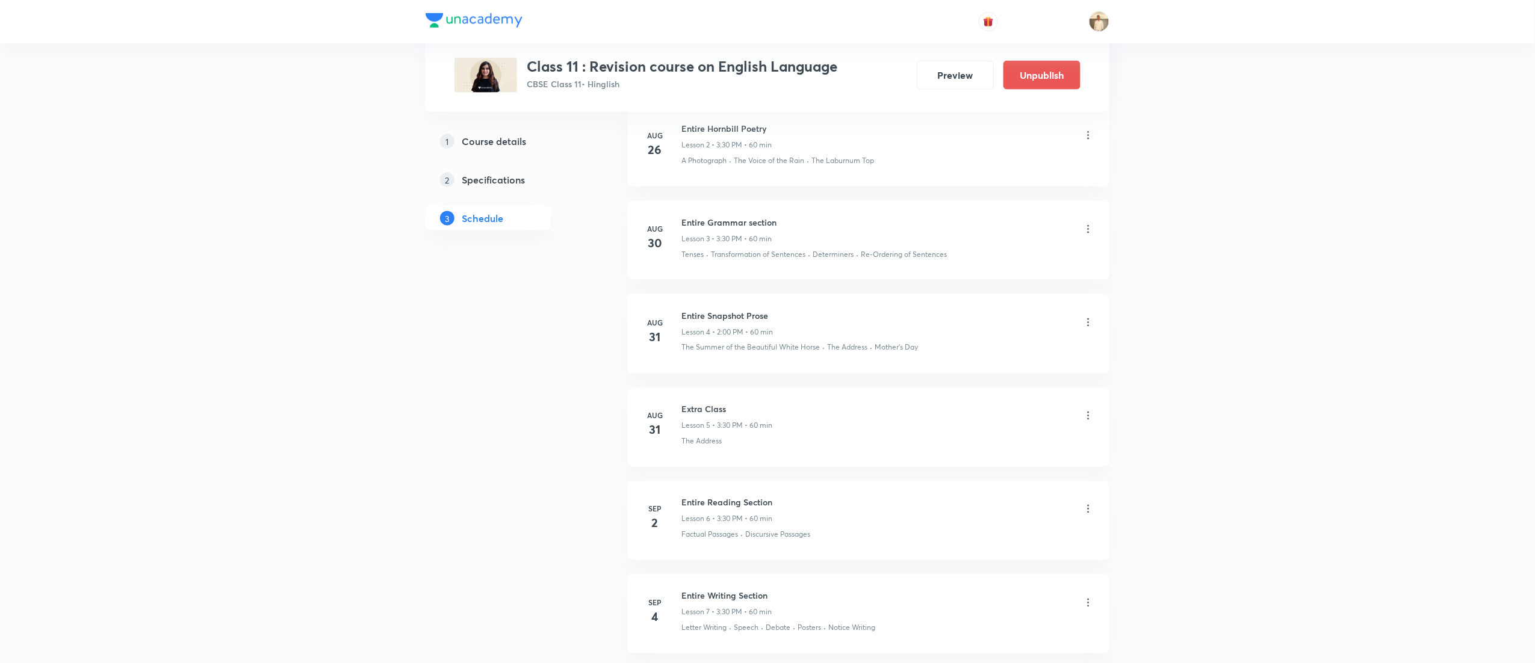
scroll to position [901, 0]
